Goal: Information Seeking & Learning: Learn about a topic

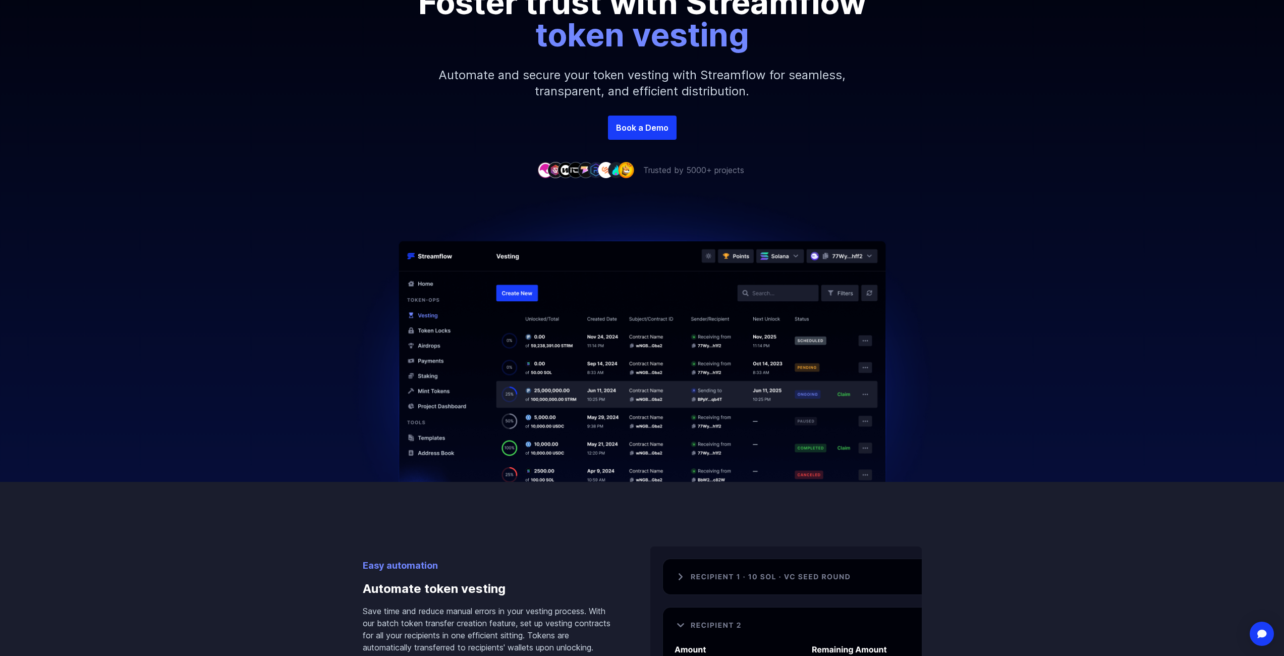
scroll to position [202, 0]
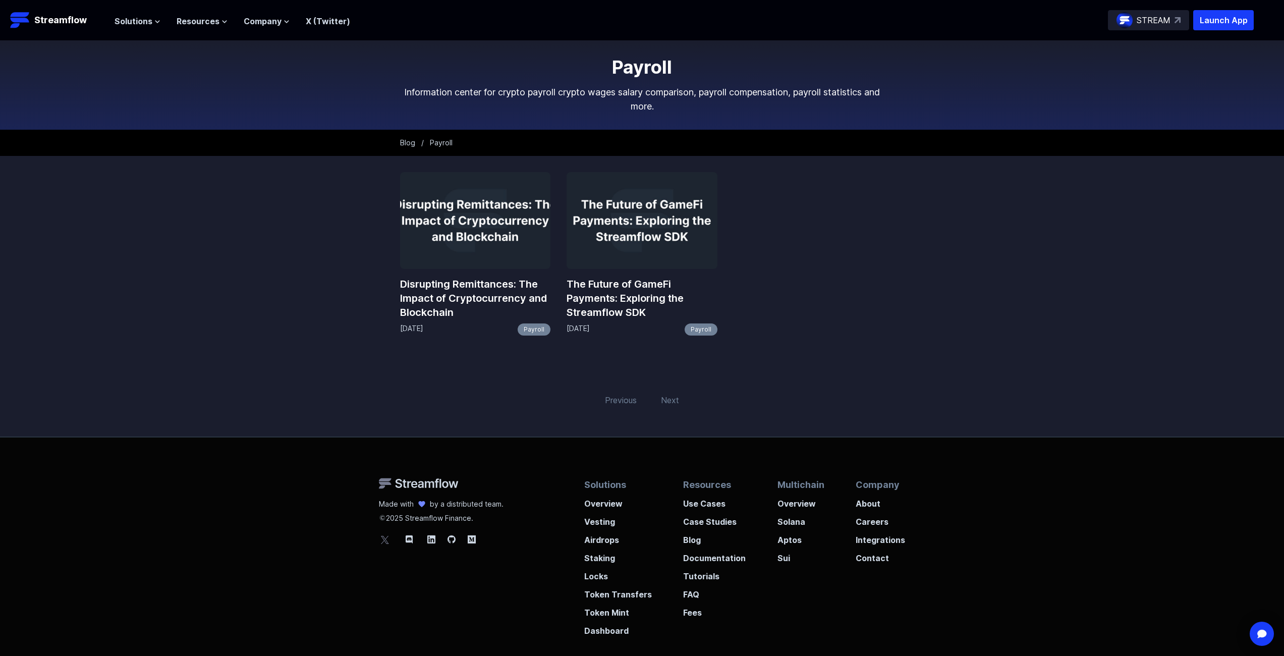
scroll to position [50, 0]
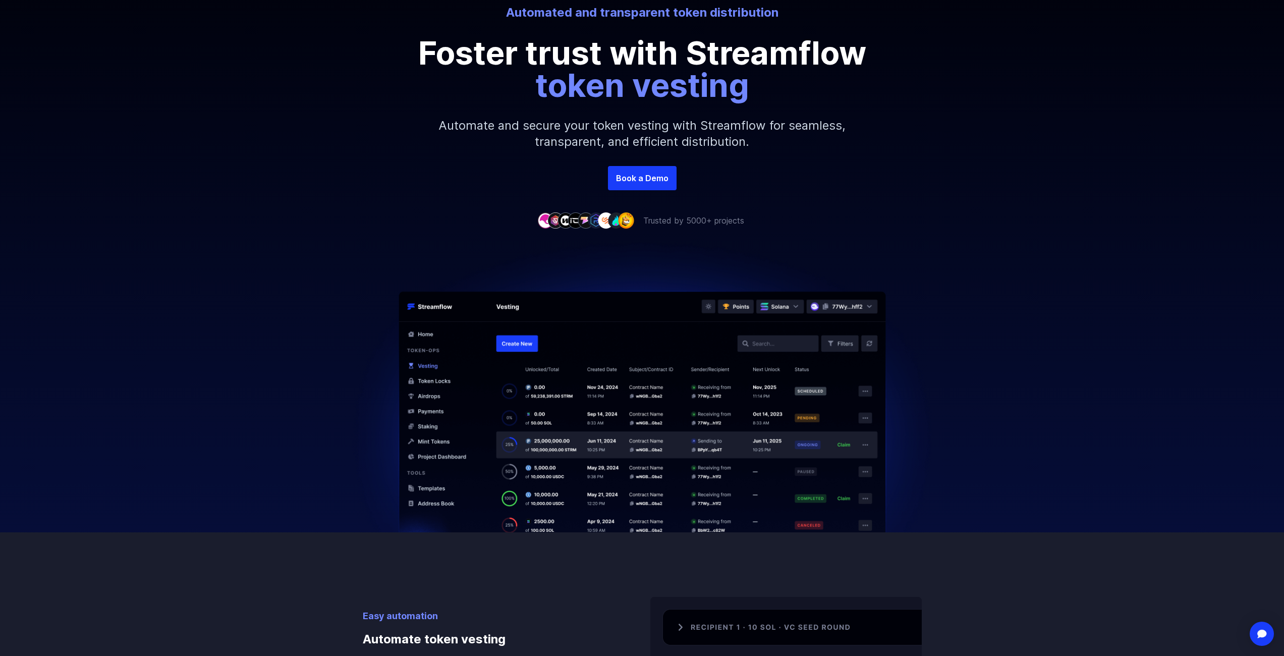
scroll to position [50, 0]
